Goal: Information Seeking & Learning: Learn about a topic

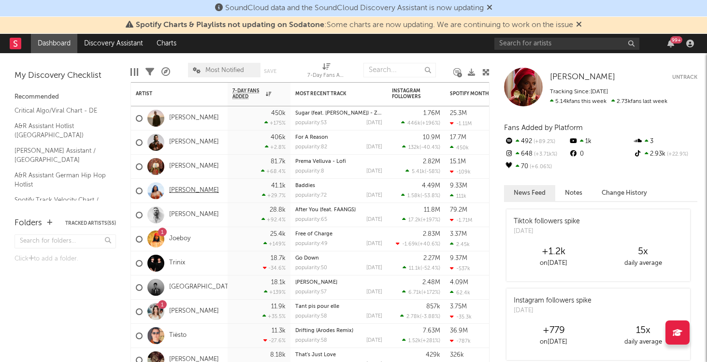
click at [200, 190] on link "[PERSON_NAME]" at bounding box center [194, 191] width 50 height 8
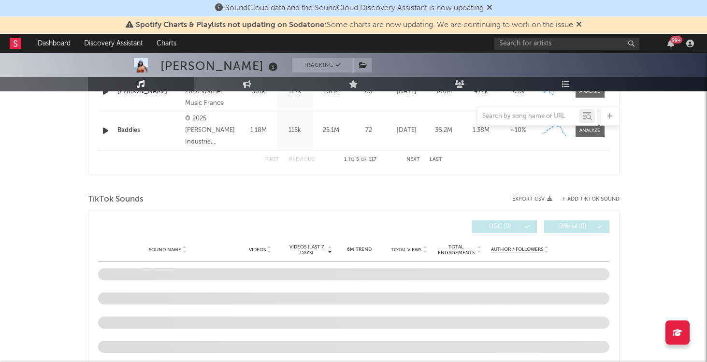
scroll to position [520, 0]
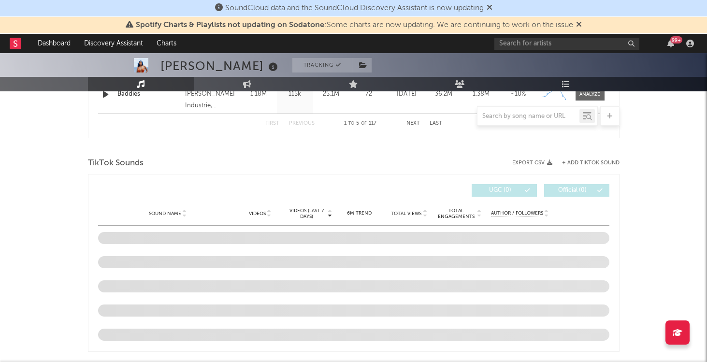
select select "6m"
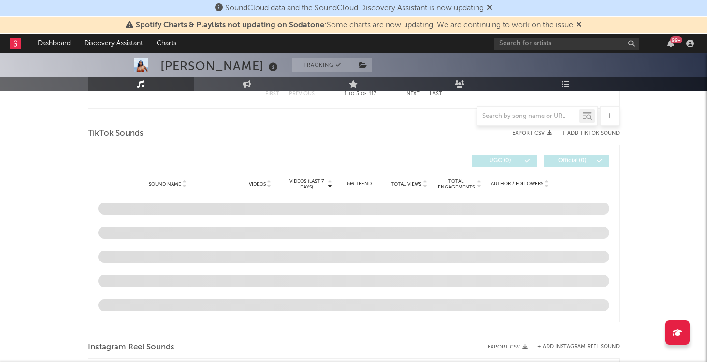
scroll to position [627, 0]
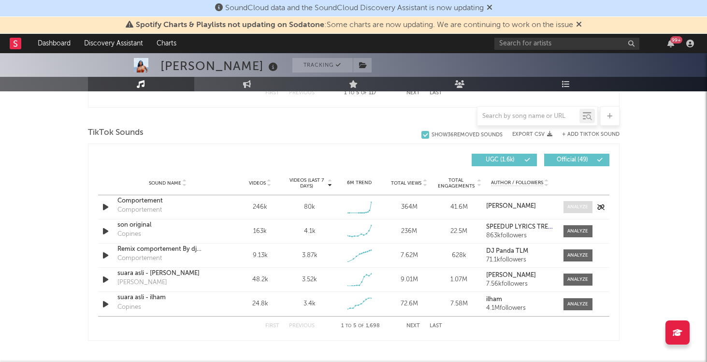
click at [576, 207] on div at bounding box center [578, 207] width 21 height 7
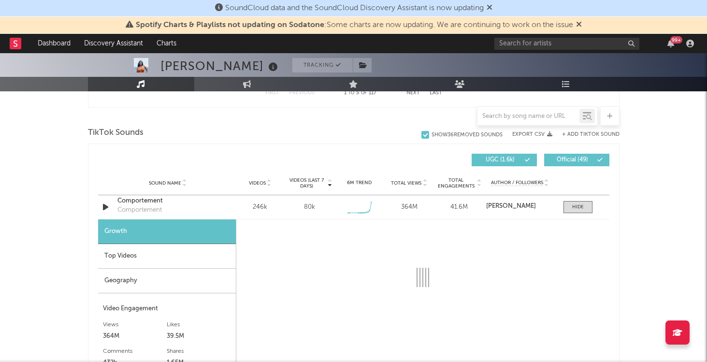
click at [190, 255] on div "Top Videos" at bounding box center [167, 256] width 138 height 25
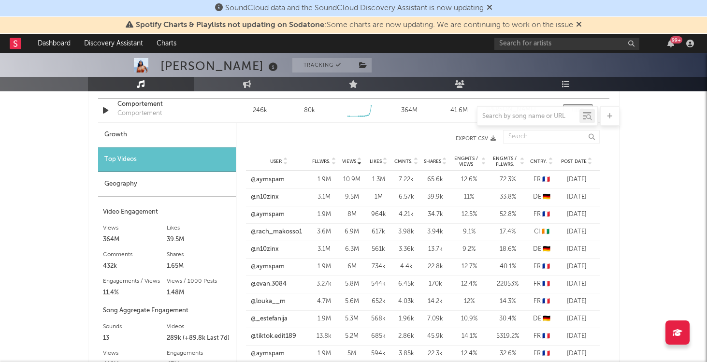
scroll to position [728, 0]
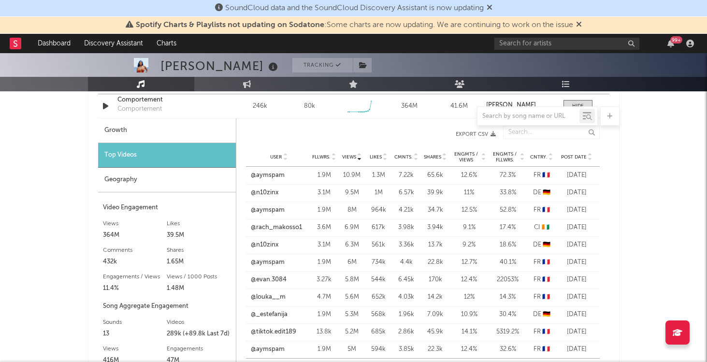
click at [583, 158] on span "Post Date" at bounding box center [574, 157] width 26 height 6
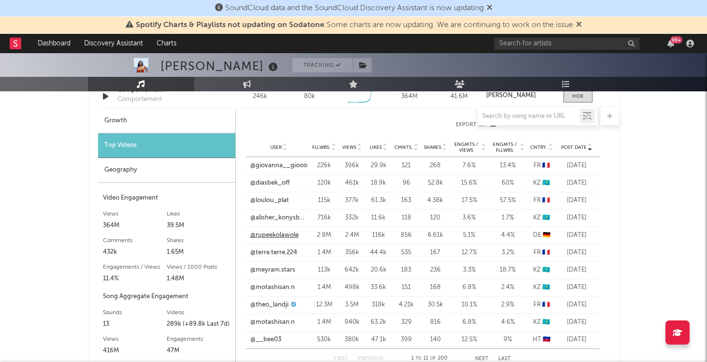
click at [294, 234] on link "@rupeekolawole" at bounding box center [274, 236] width 48 height 10
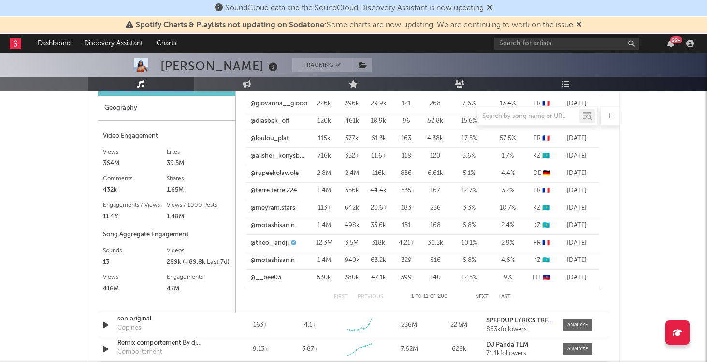
scroll to position [792, 0]
